Goal: Transaction & Acquisition: Purchase product/service

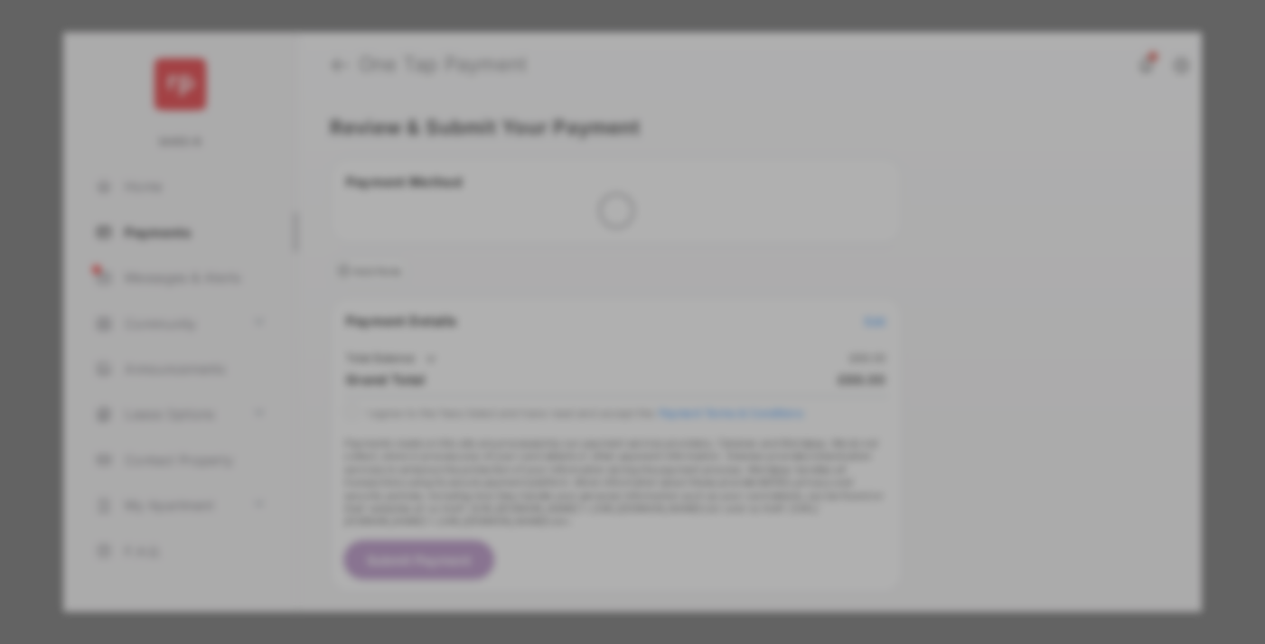
click at [599, 349] on div "Other Amount" at bounding box center [599, 364] width 293 height 31
type input "***"
click at [571, 478] on button "Save" at bounding box center [571, 477] width 90 height 43
